Goal: Information Seeking & Learning: Learn about a topic

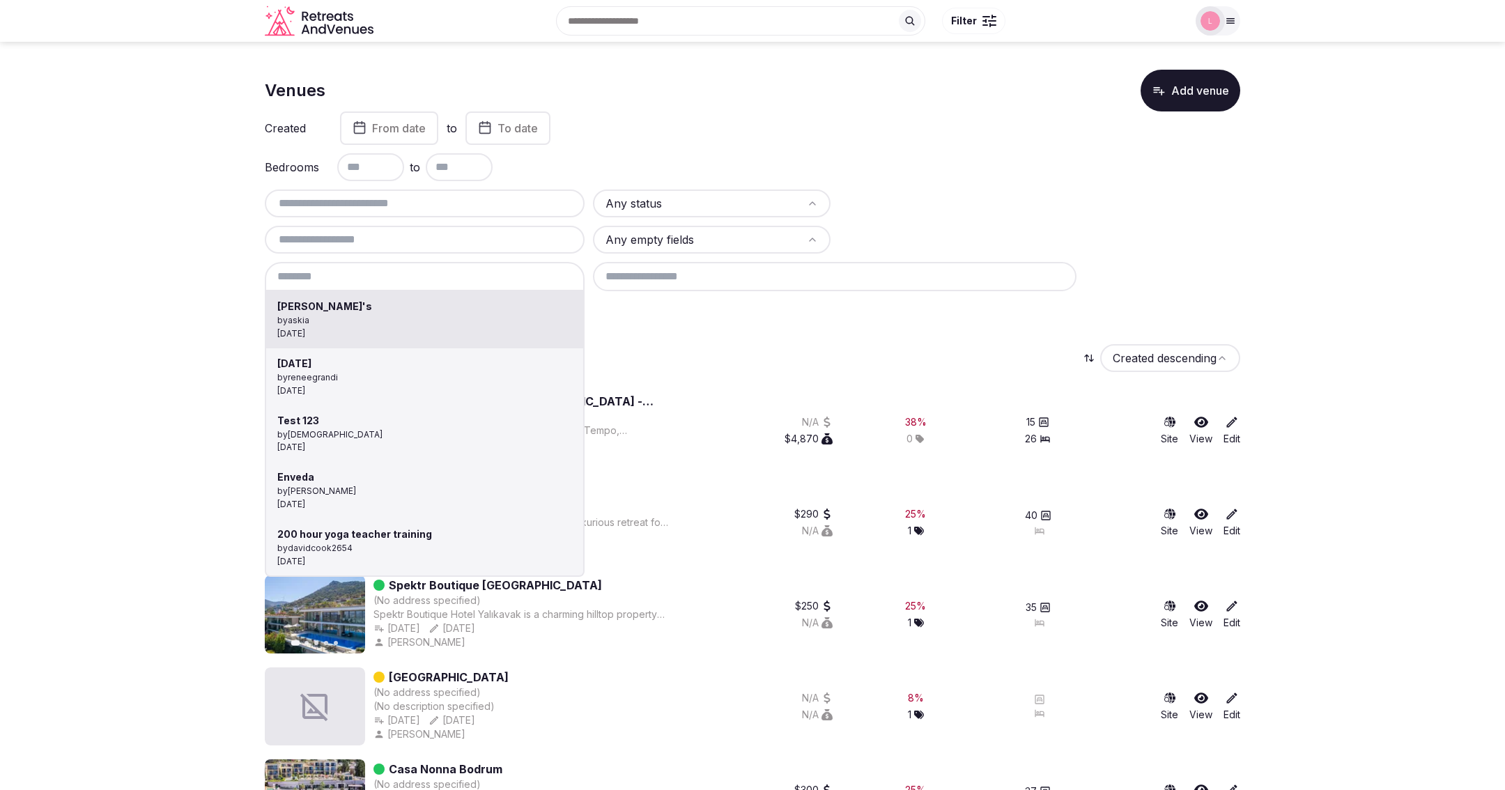
click at [296, 231] on div at bounding box center [752, 395] width 1505 height 790
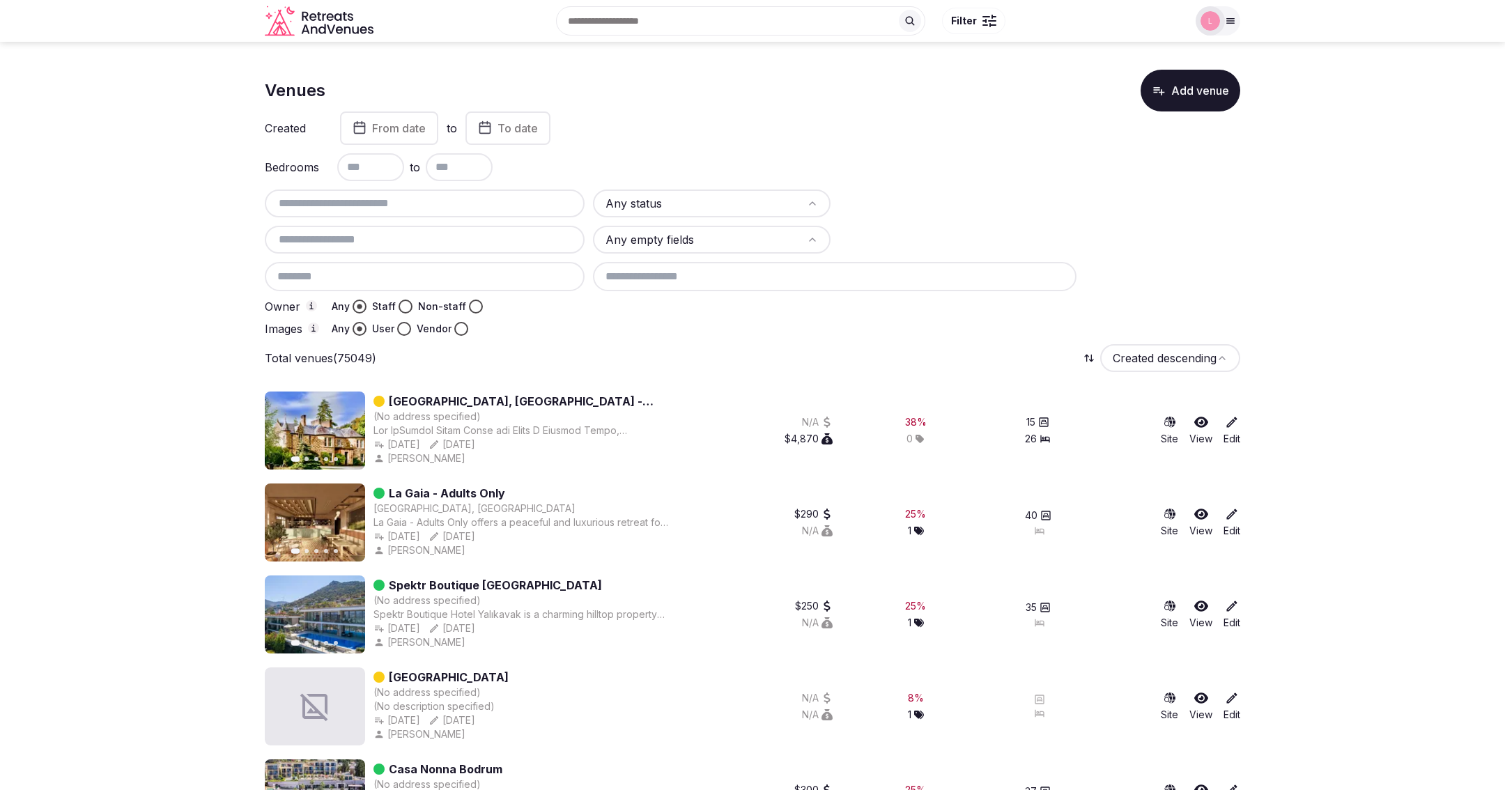
click at [289, 239] on input "text" at bounding box center [424, 239] width 309 height 17
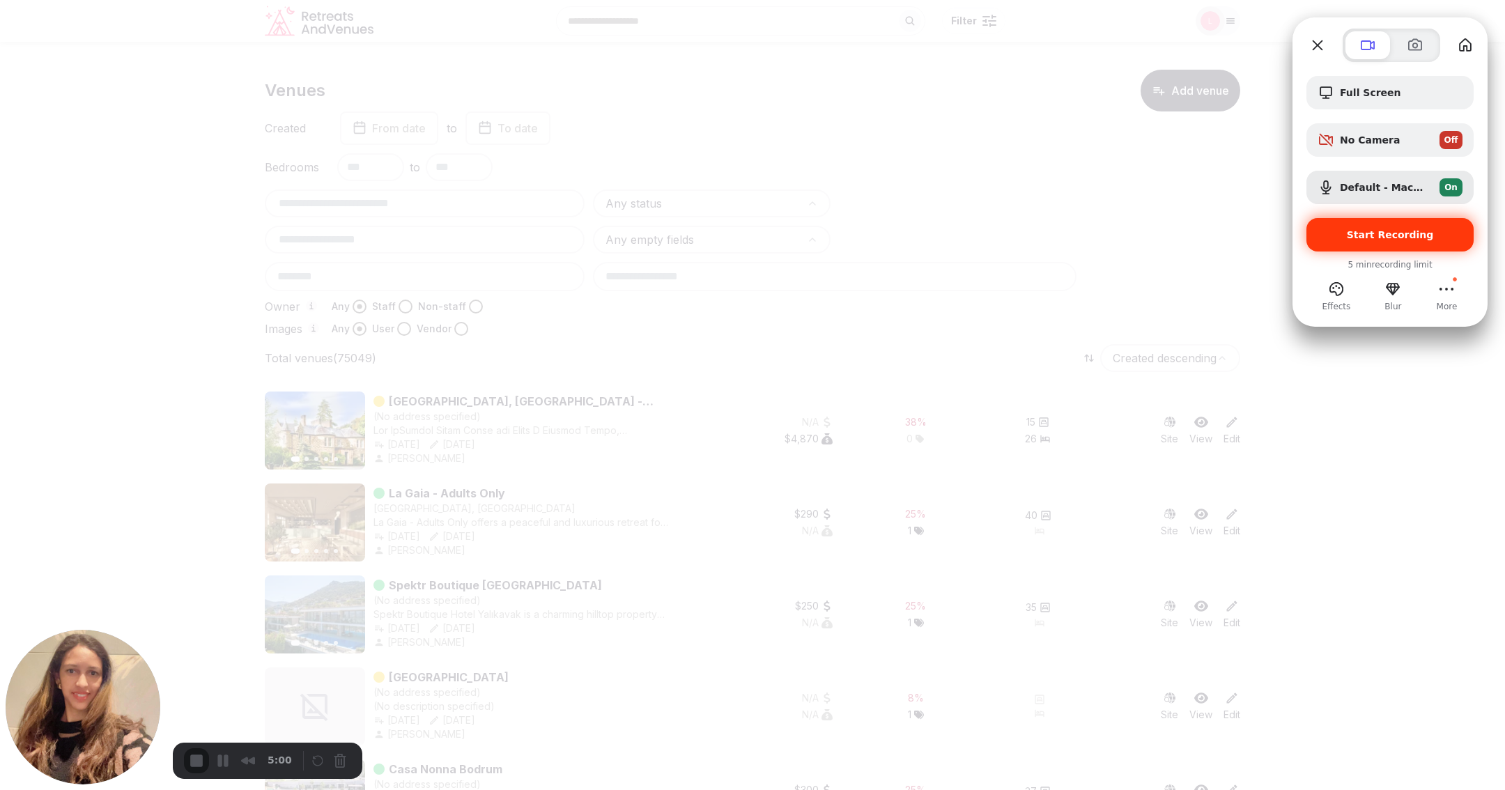
click at [1370, 235] on span "Start Recording" at bounding box center [1390, 234] width 87 height 11
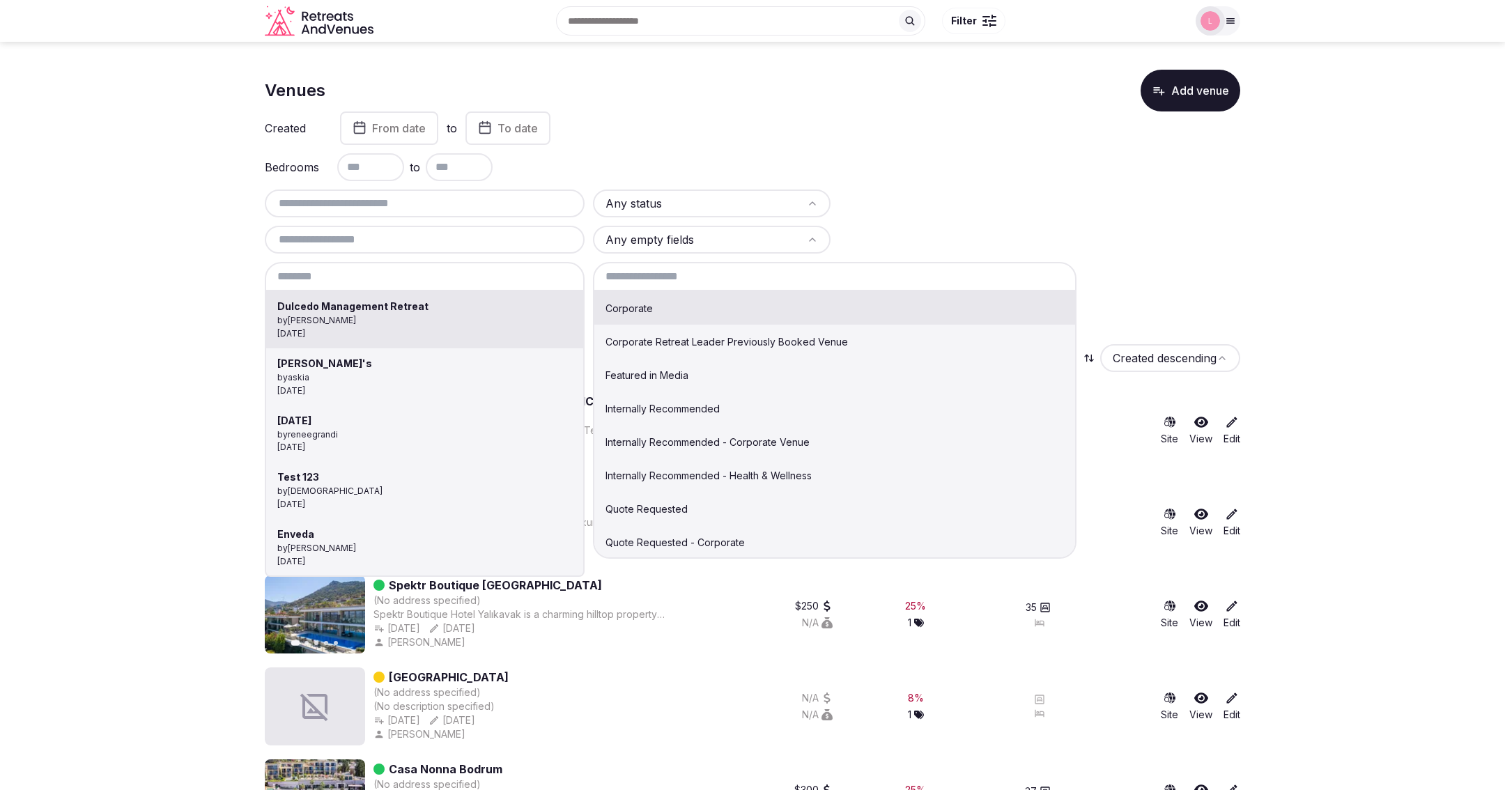
click at [892, 180] on div at bounding box center [752, 395] width 1505 height 790
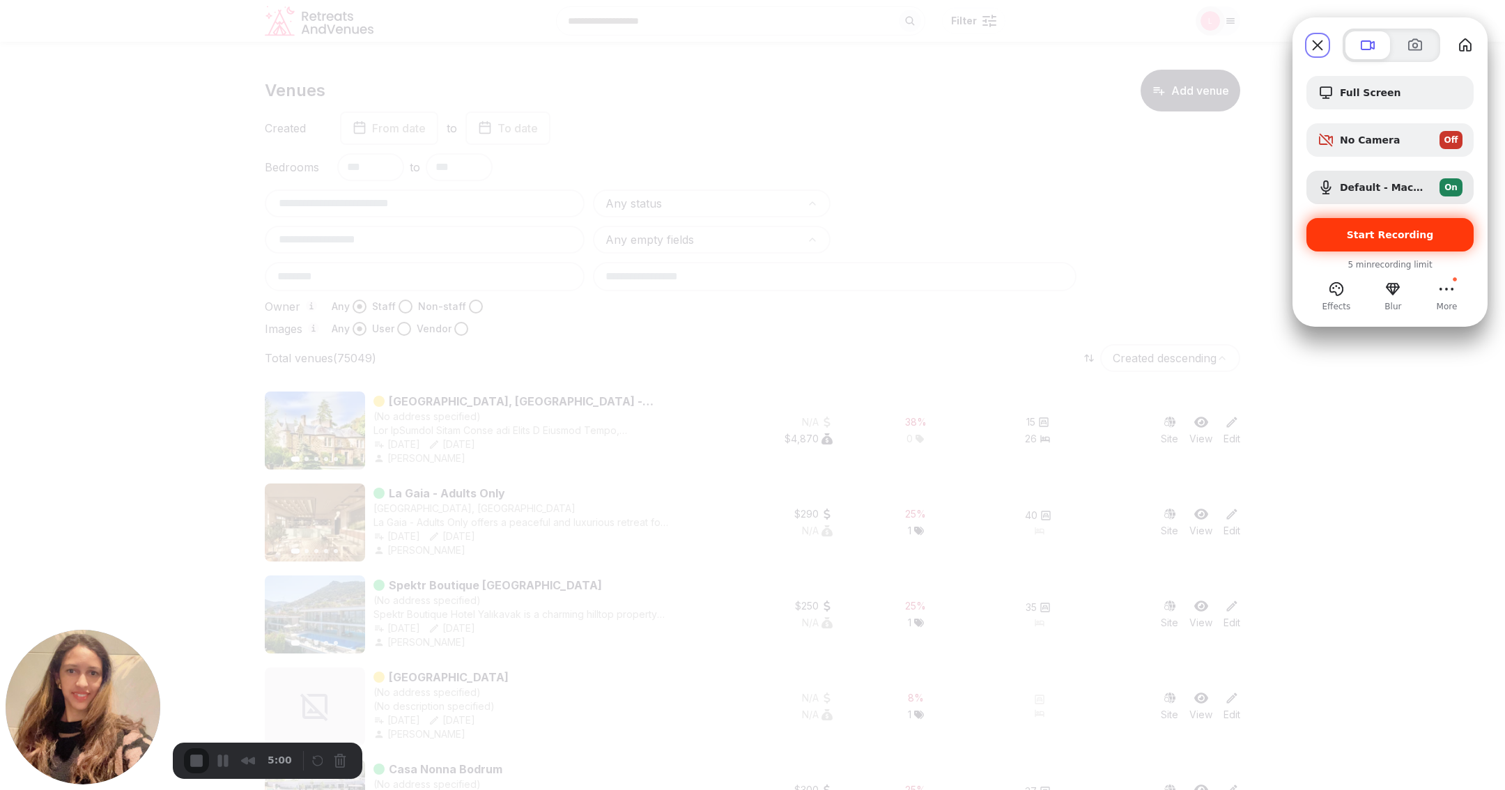
click at [1419, 235] on span "Start Recording" at bounding box center [1390, 234] width 87 height 11
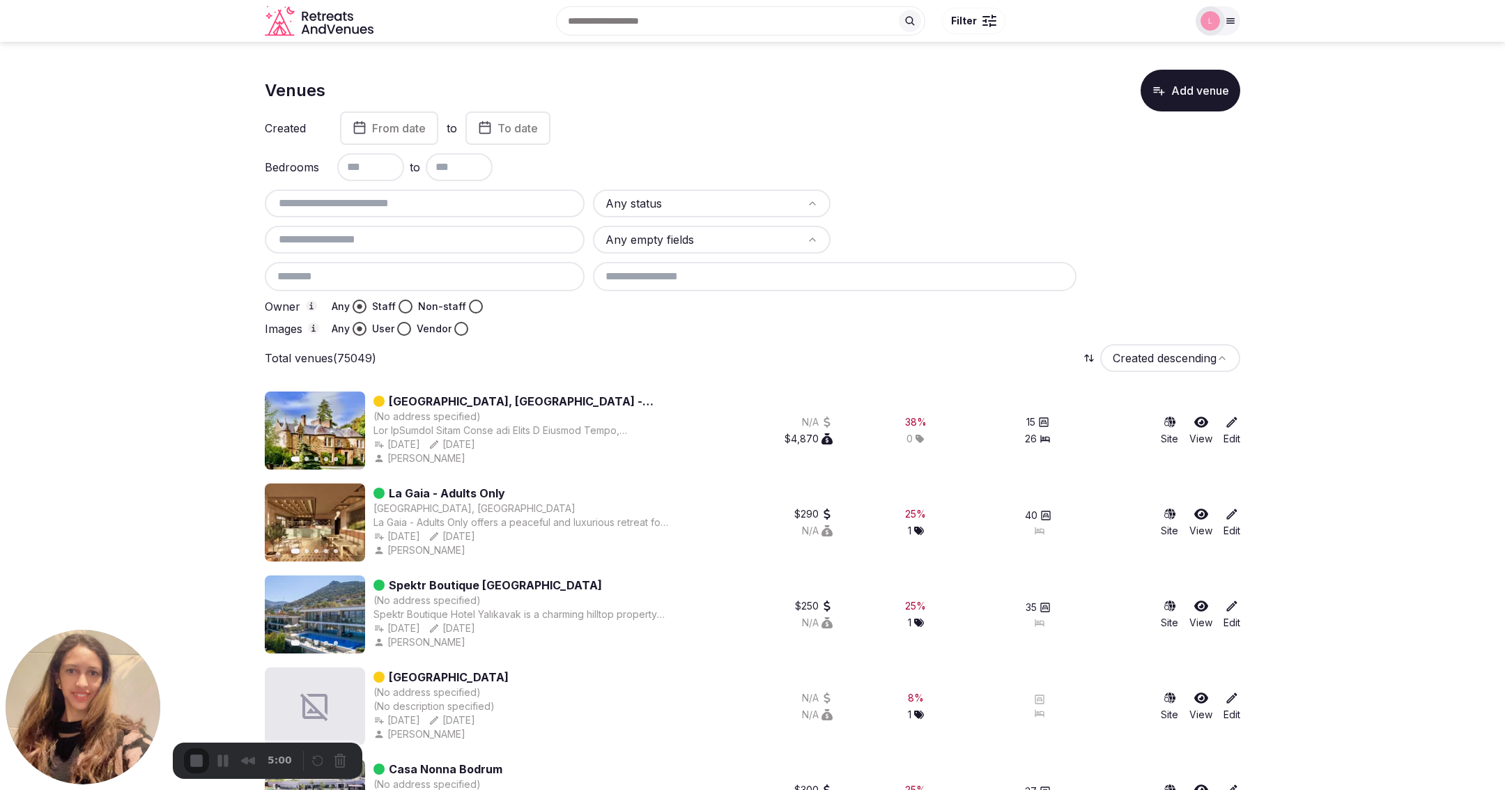
click at [294, 208] on input "text" at bounding box center [424, 203] width 309 height 17
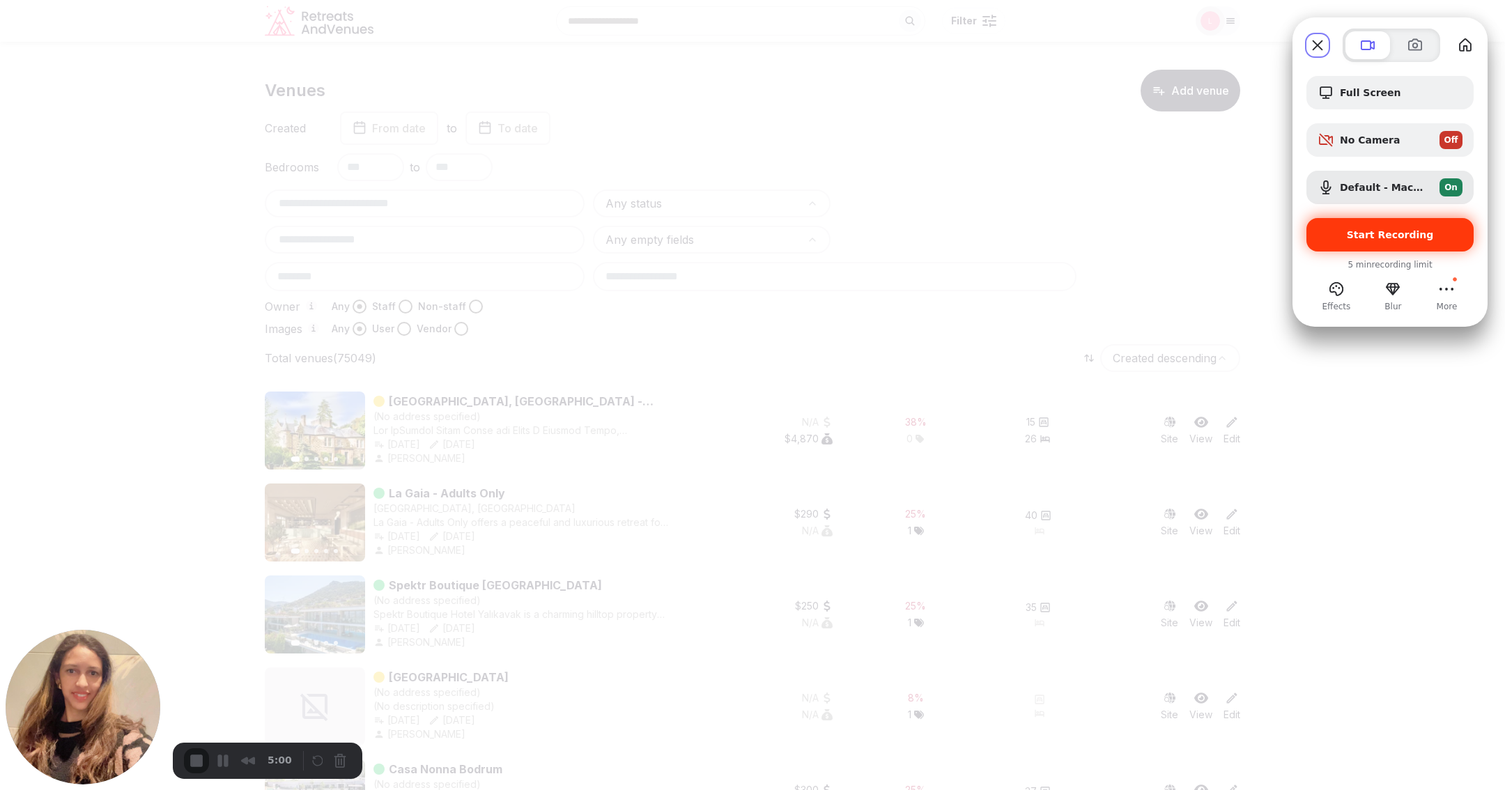
click at [1390, 237] on span "Start Recording" at bounding box center [1390, 234] width 87 height 11
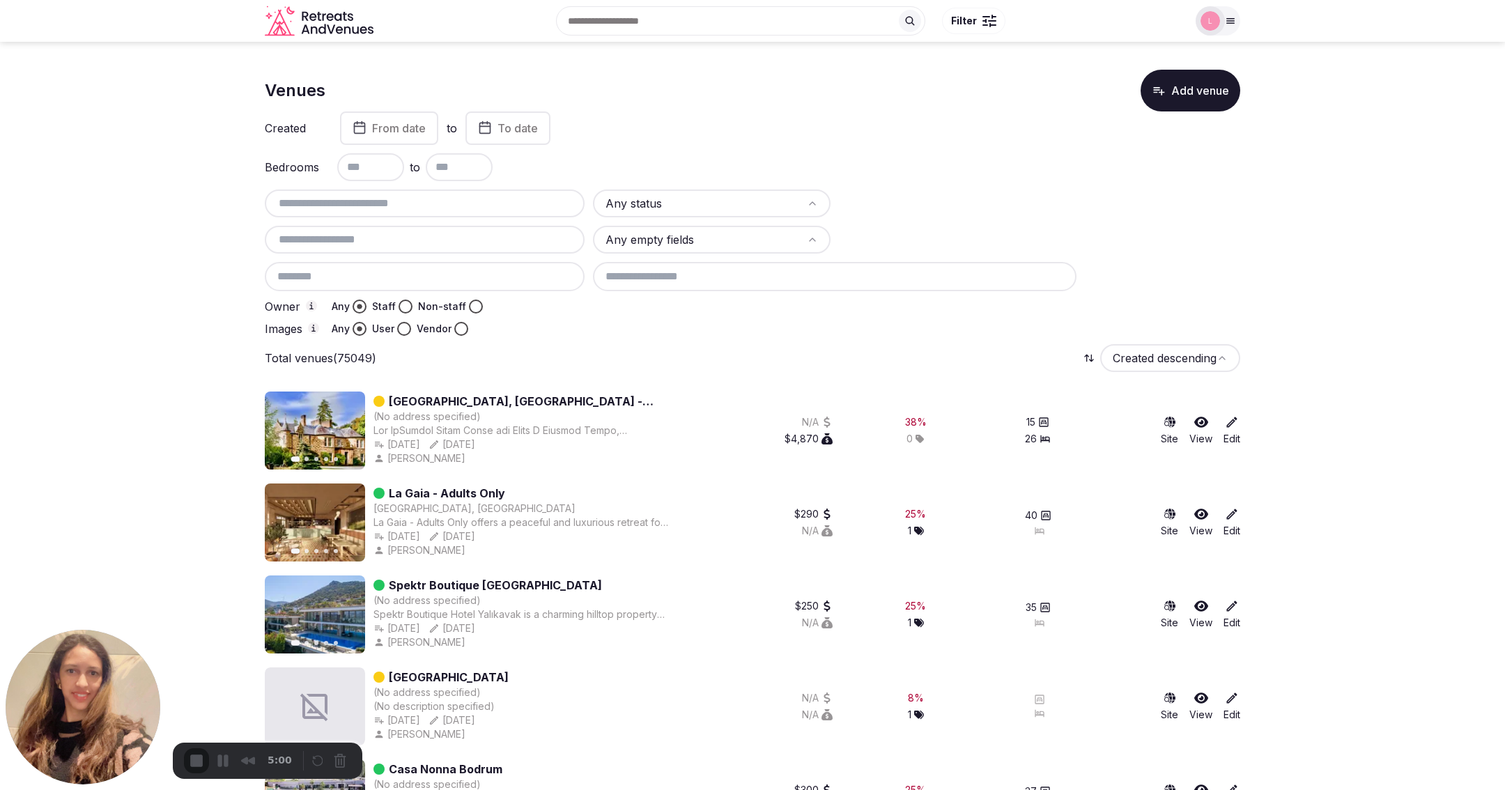
click at [320, 237] on input "text" at bounding box center [424, 239] width 309 height 17
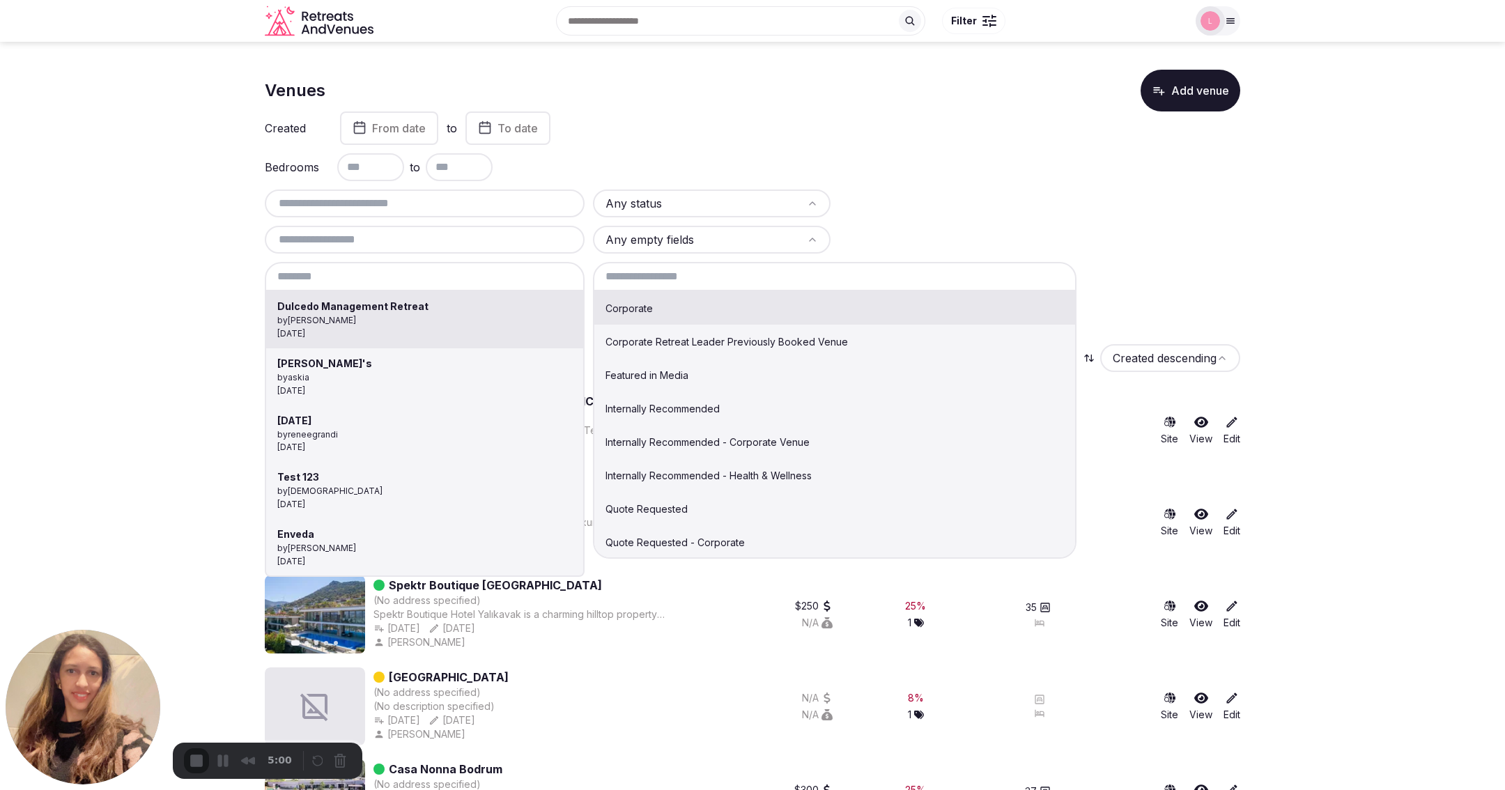
click at [194, 760] on div "5:00" at bounding box center [241, 760] width 114 height 25
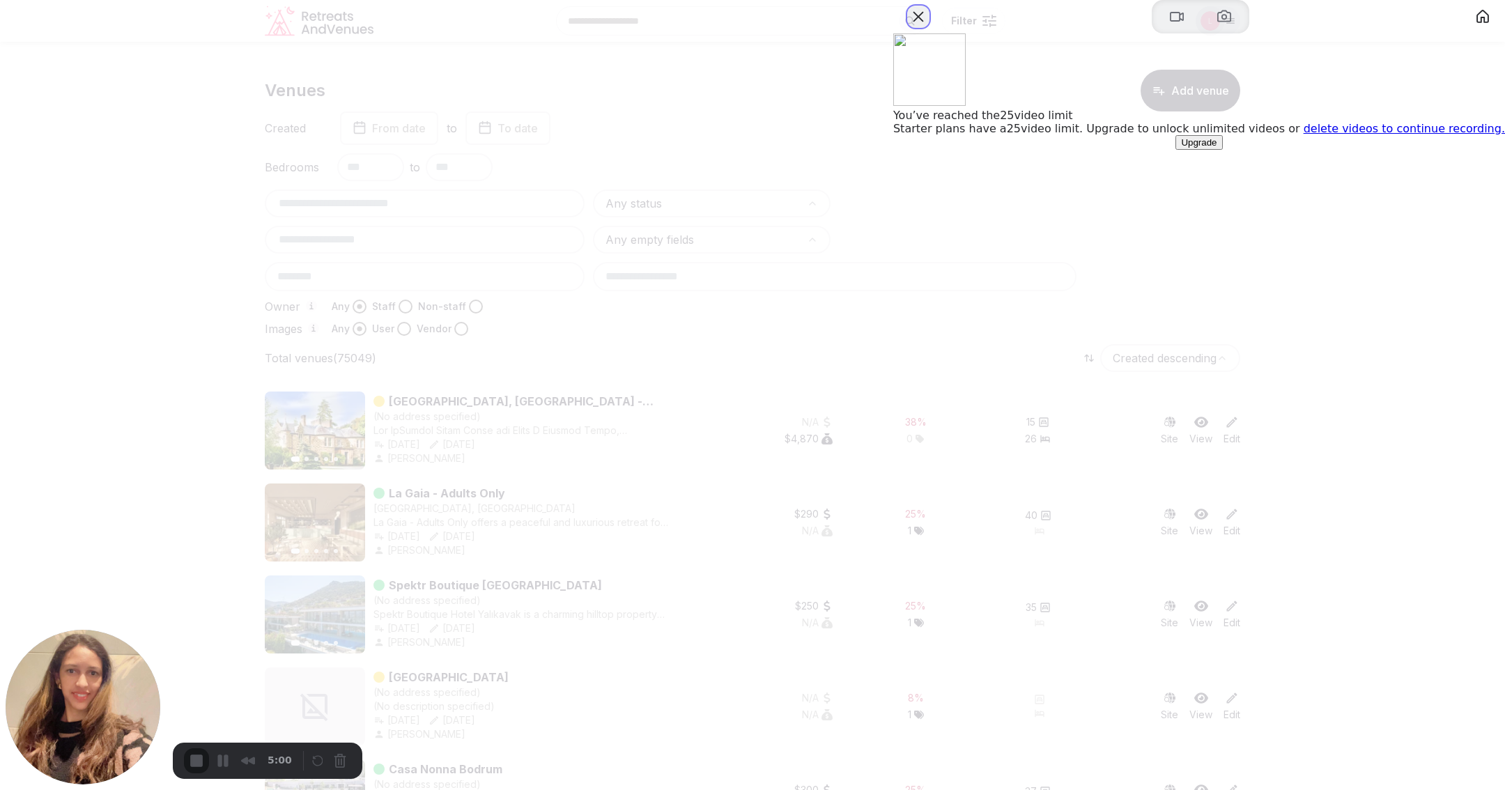
click at [929, 28] on button "Close" at bounding box center [918, 17] width 22 height 22
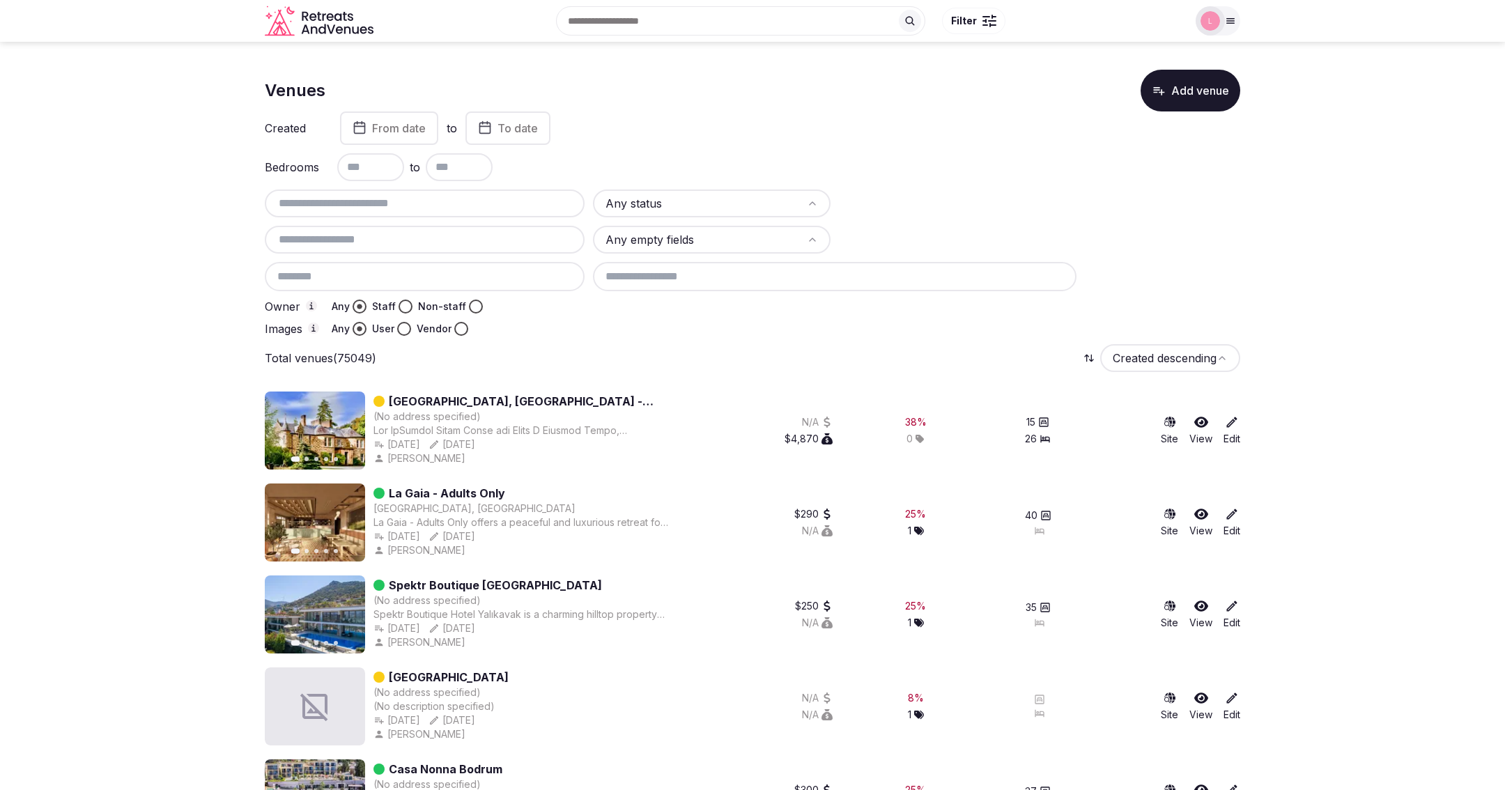
click at [443, 238] on input "text" at bounding box center [424, 239] width 309 height 17
click at [366, 282] on input at bounding box center [425, 276] width 320 height 29
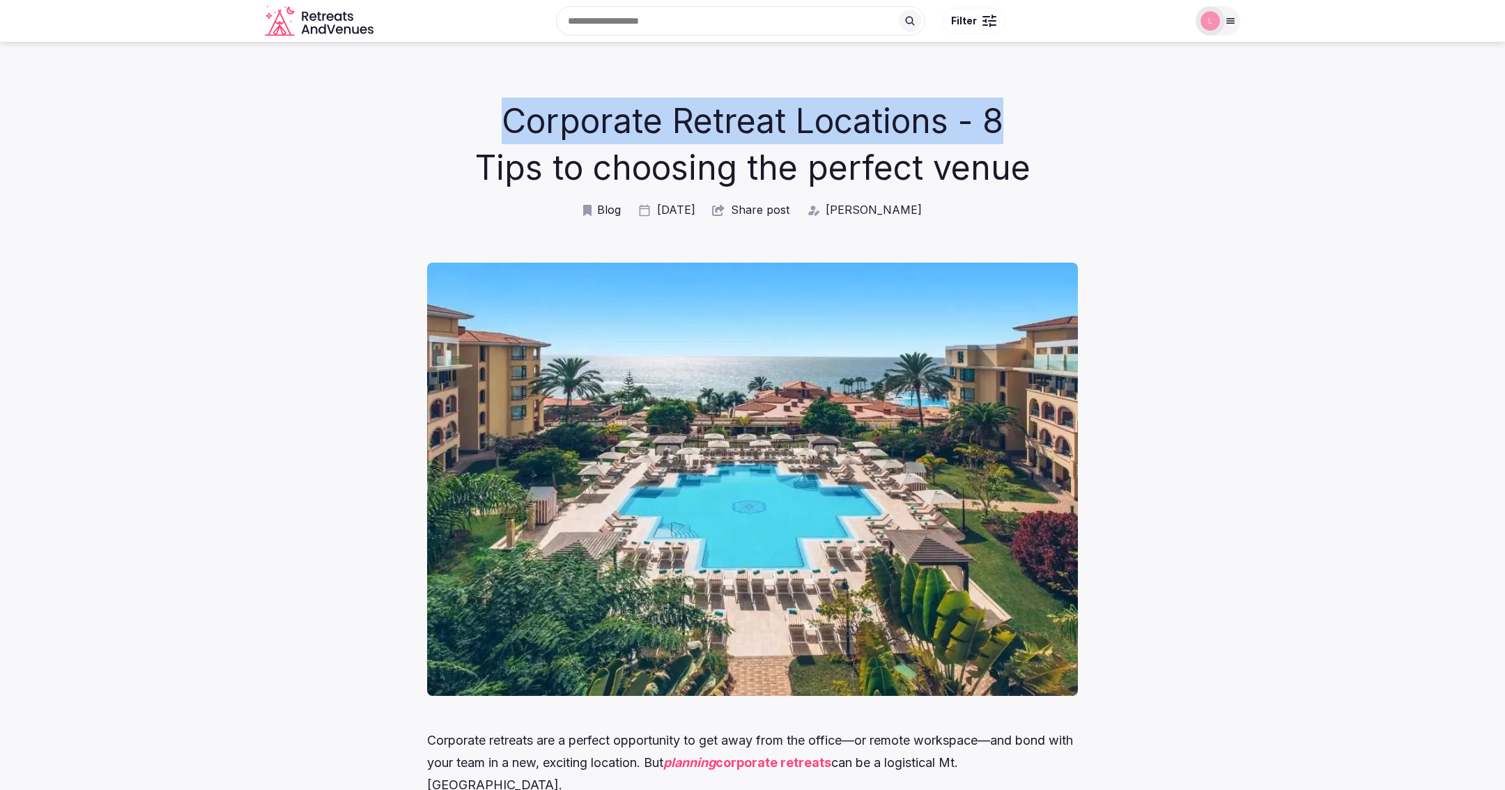
drag, startPoint x: 510, startPoint y: 122, endPoint x: 991, endPoint y: 123, distance: 481.4
click at [991, 123] on h1 "Corporate Retreat Locations - 8 Tips to choosing the perfect venue" at bounding box center [752, 144] width 569 height 93
copy h1 "Corporate Retreat Locations -"
